Goal: Information Seeking & Learning: Check status

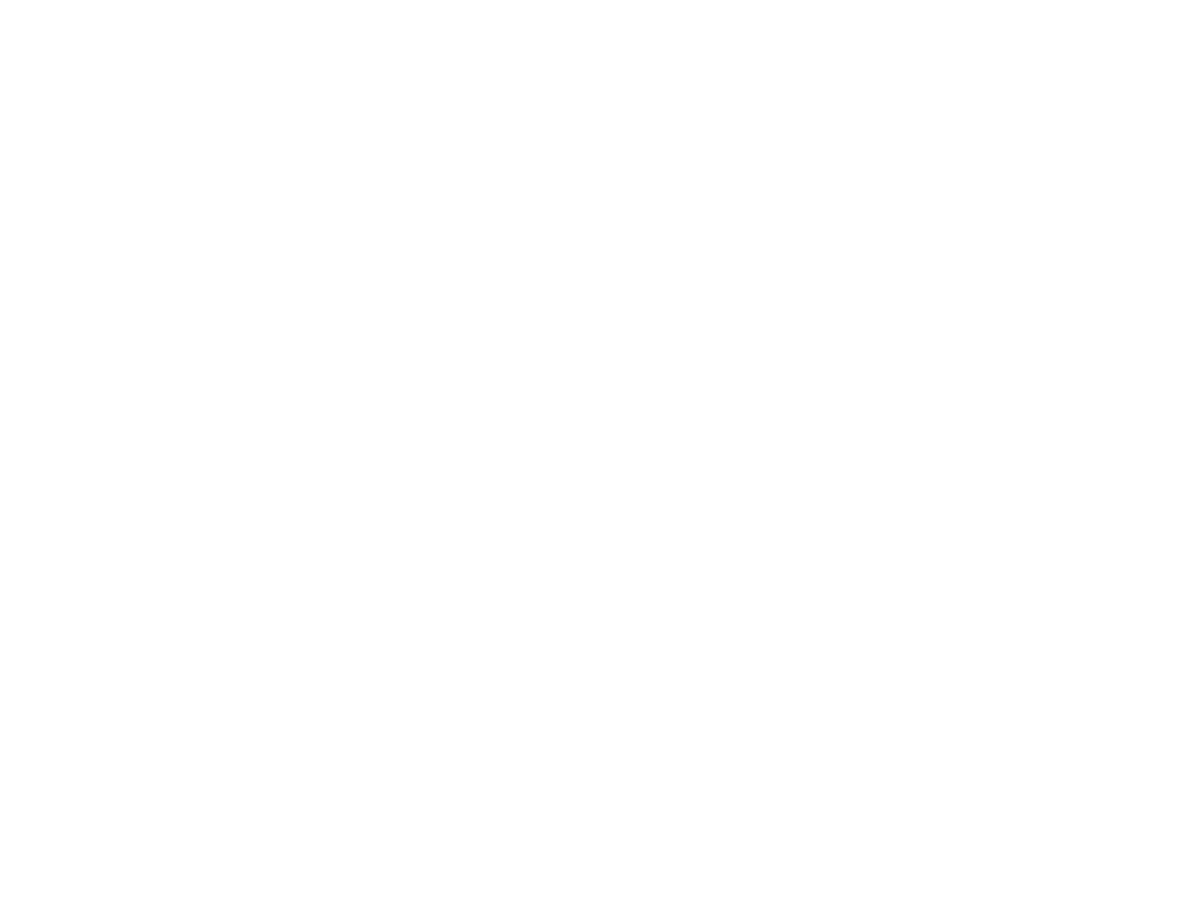
type input "[EMAIL_ADDRESS][DOMAIN_NAME]"
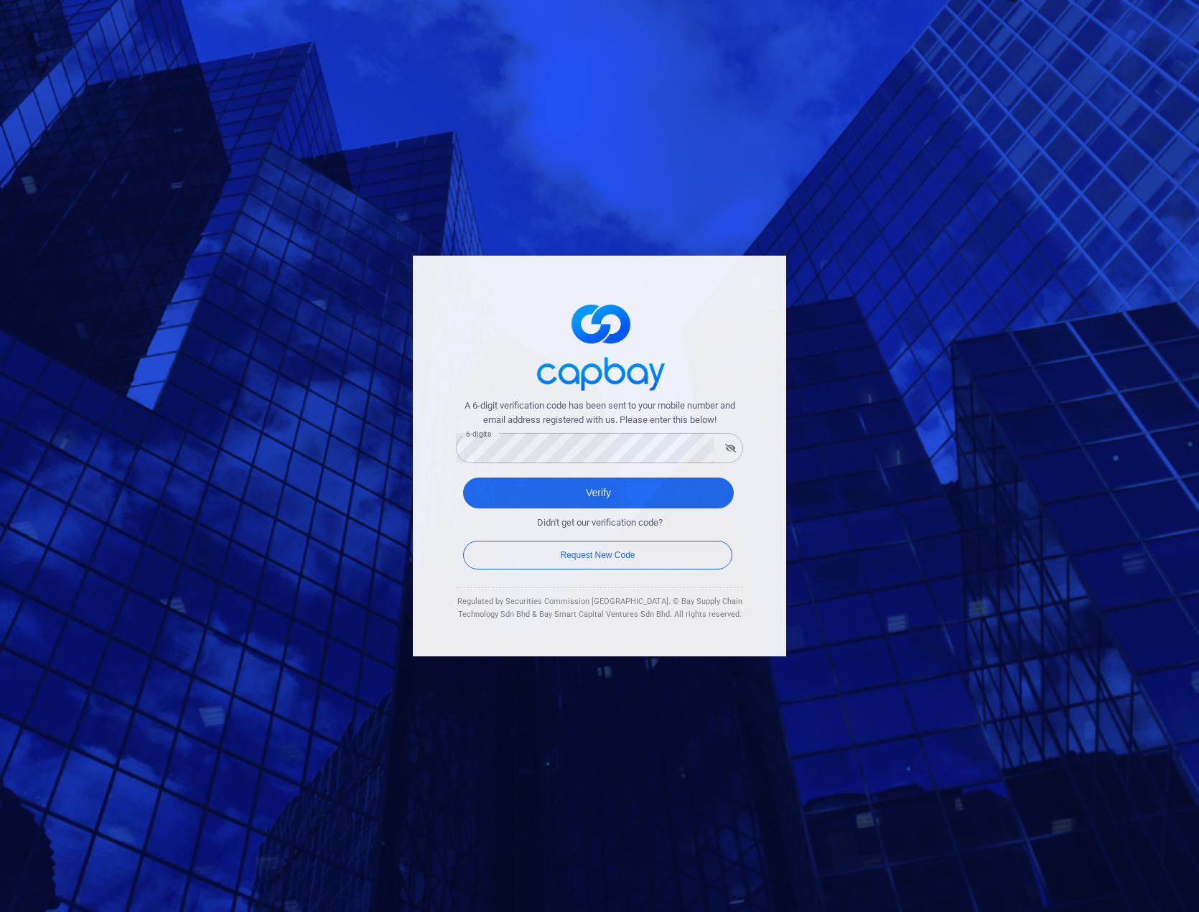
click at [507, 318] on div "A 6-digit verification code has been sent to your mobile number and email addre…" at bounding box center [599, 456] width 373 height 401
click at [590, 497] on button "Verify" at bounding box center [598, 493] width 271 height 31
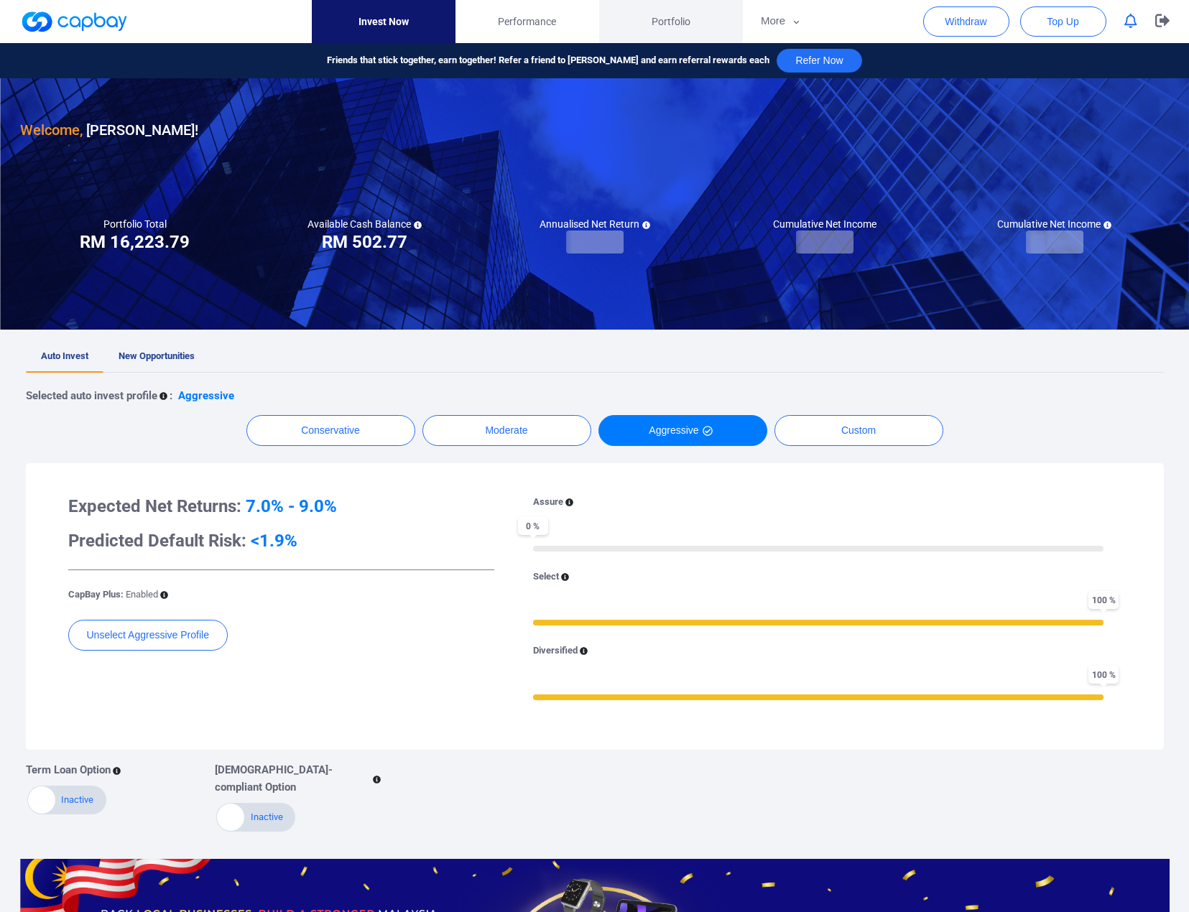
click at [661, 17] on span "Portfolio" at bounding box center [670, 22] width 39 height 16
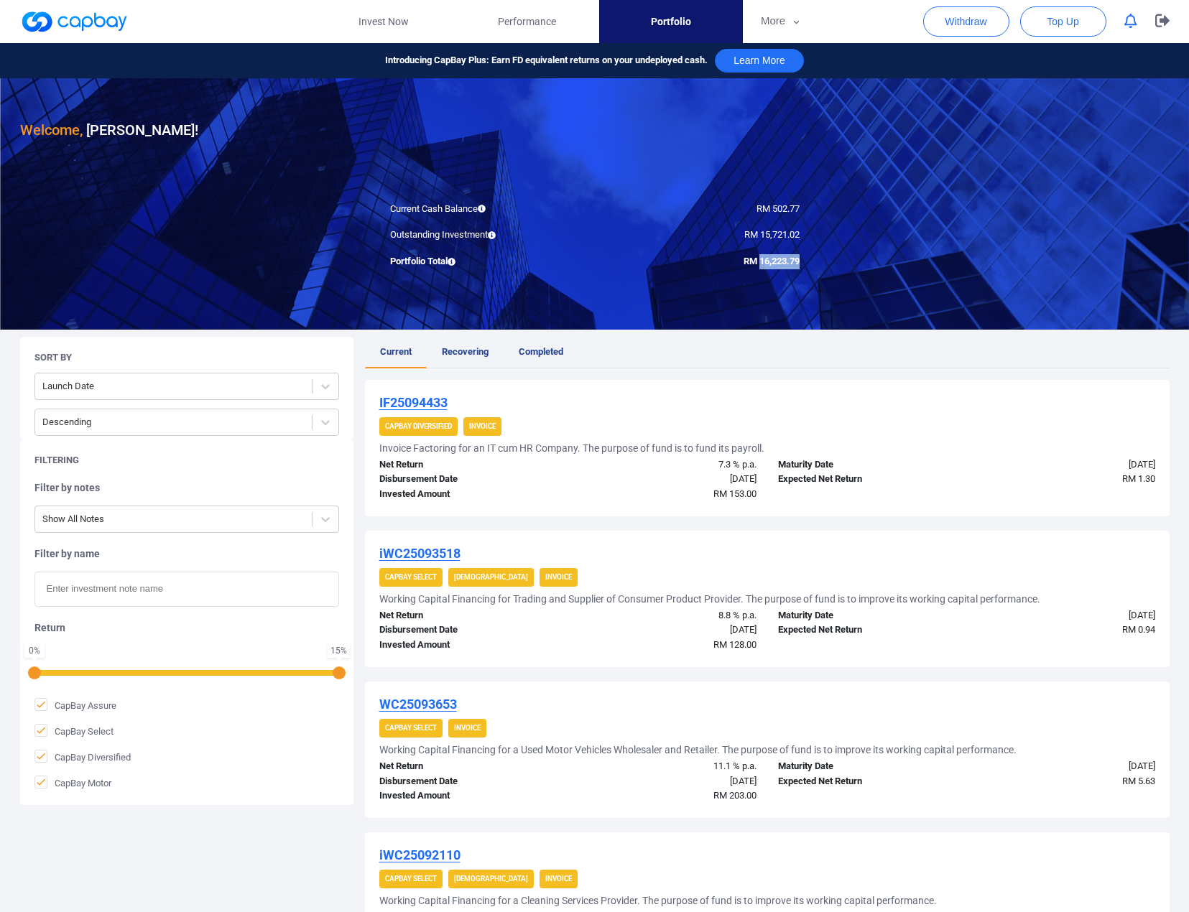
drag, startPoint x: 757, startPoint y: 261, endPoint x: 797, endPoint y: 263, distance: 40.2
click at [802, 264] on div "RM 16,223.79" at bounding box center [702, 261] width 215 height 15
copy span "16,223.79"
click at [1166, 19] on icon "button" at bounding box center [1162, 20] width 14 height 13
